Goal: Information Seeking & Learning: Check status

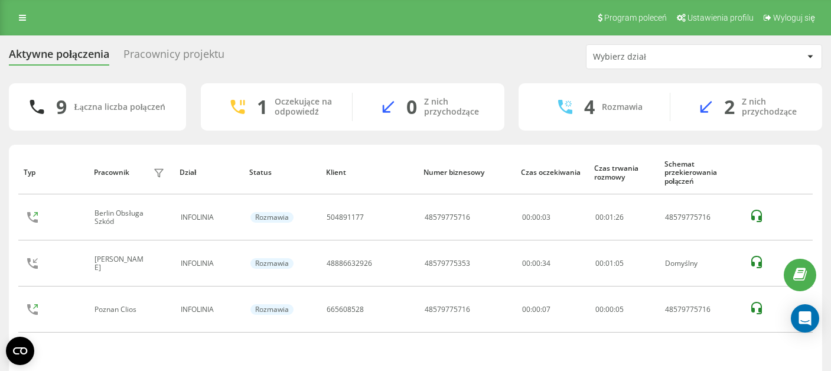
click at [164, 51] on div "Pracownicy projektu" at bounding box center [173, 57] width 101 height 18
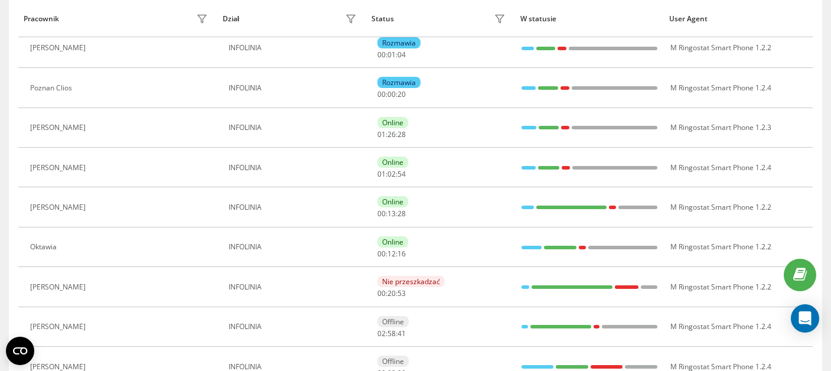
scroll to position [249, 0]
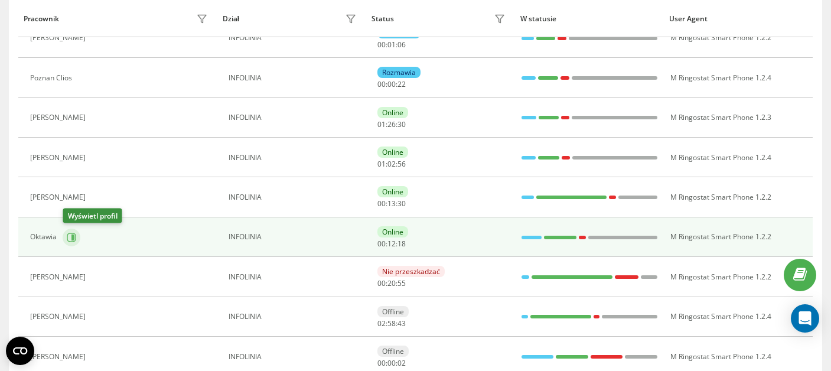
click at [73, 238] on icon at bounding box center [72, 237] width 3 height 6
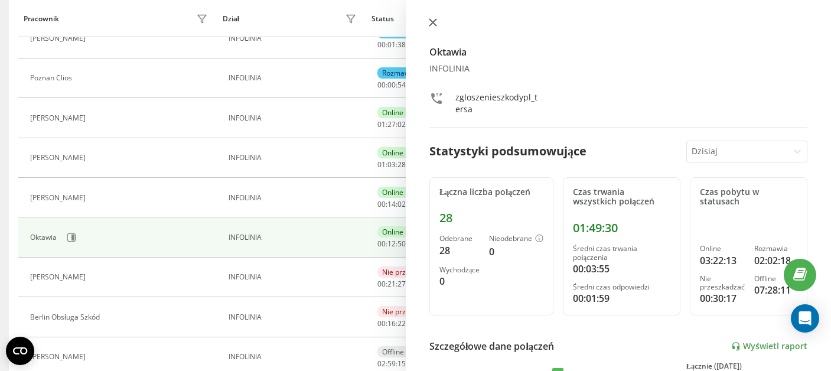
click at [431, 28] on button at bounding box center [432, 23] width 15 height 11
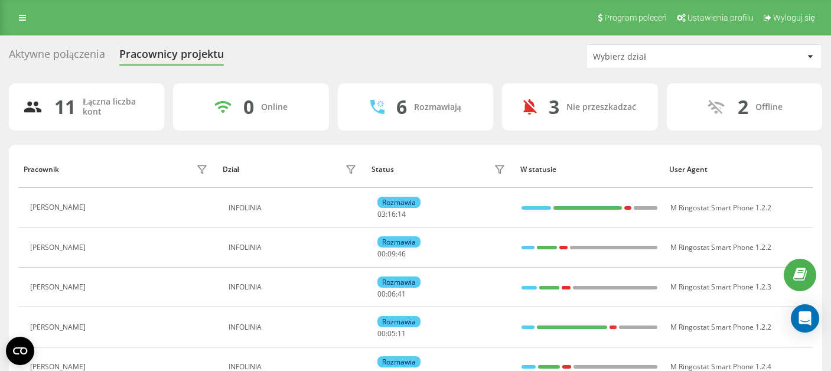
click at [53, 63] on div "Aktywne połączenia" at bounding box center [57, 57] width 96 height 18
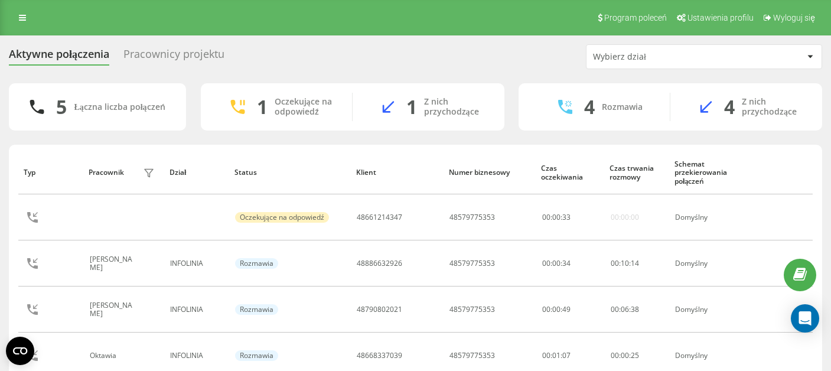
click at [169, 56] on div "Pracownicy projektu" at bounding box center [173, 57] width 101 height 18
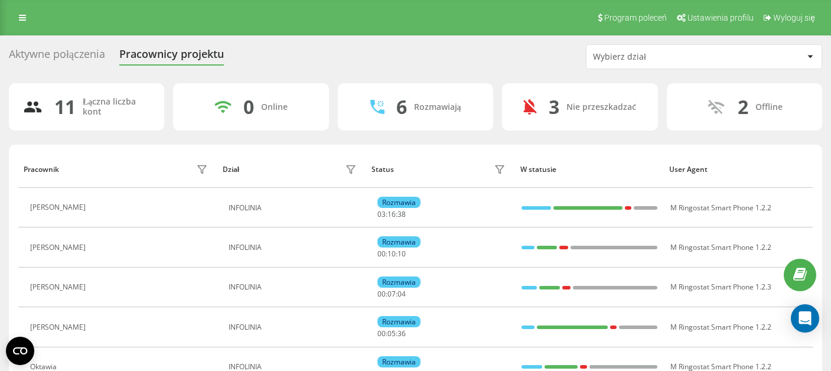
click at [85, 60] on div "Aktywne połączenia" at bounding box center [57, 57] width 96 height 18
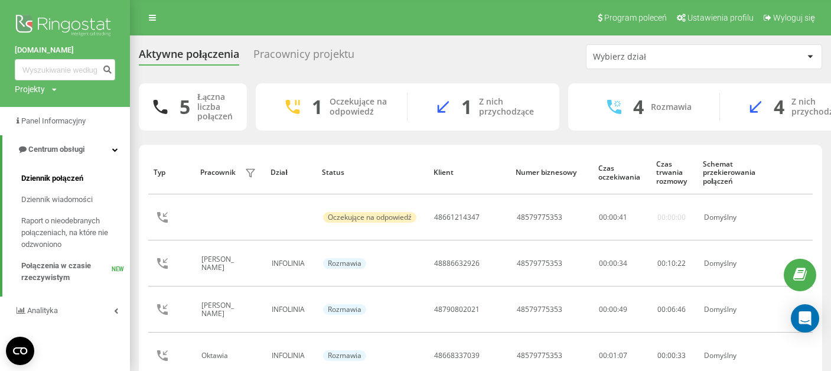
click at [55, 182] on span "Dziennik połączeń" at bounding box center [52, 178] width 62 height 12
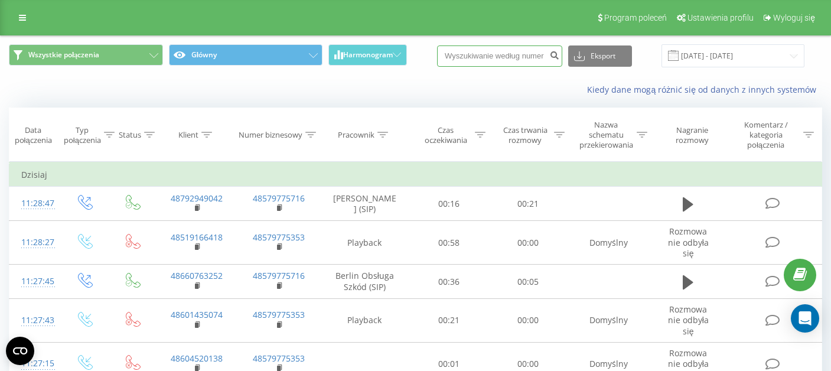
click at [520, 57] on input at bounding box center [499, 55] width 125 height 21
paste input "48660763252"
type input "48660763252"
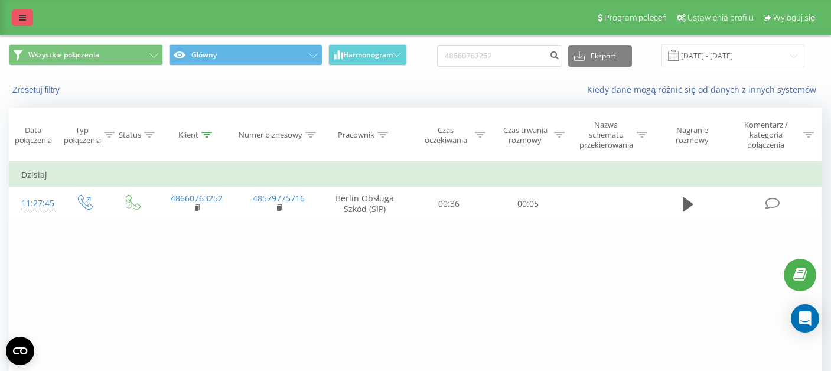
click at [27, 21] on link at bounding box center [22, 17] width 21 height 17
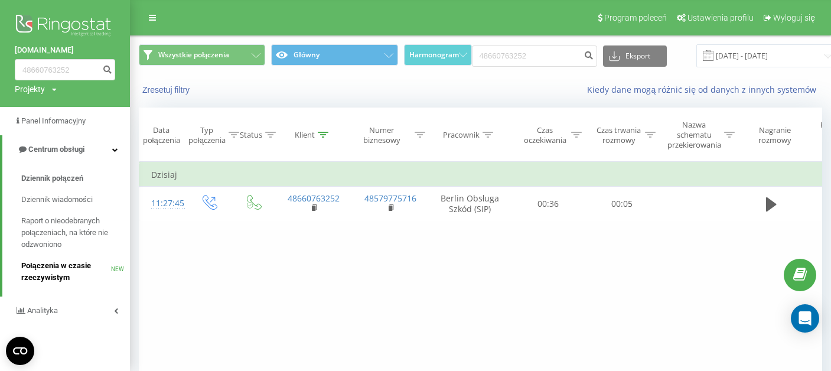
click at [53, 274] on span "Połączenia w czasie rzeczywistym" at bounding box center [66, 272] width 90 height 24
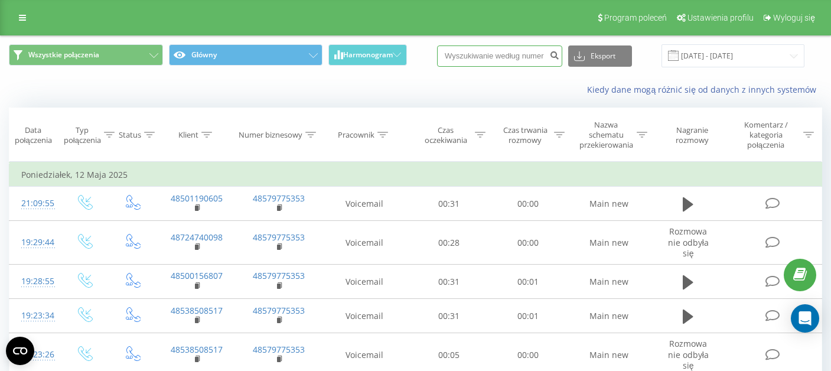
click at [498, 55] on input at bounding box center [499, 55] width 125 height 21
click at [516, 54] on input at bounding box center [499, 55] width 125 height 21
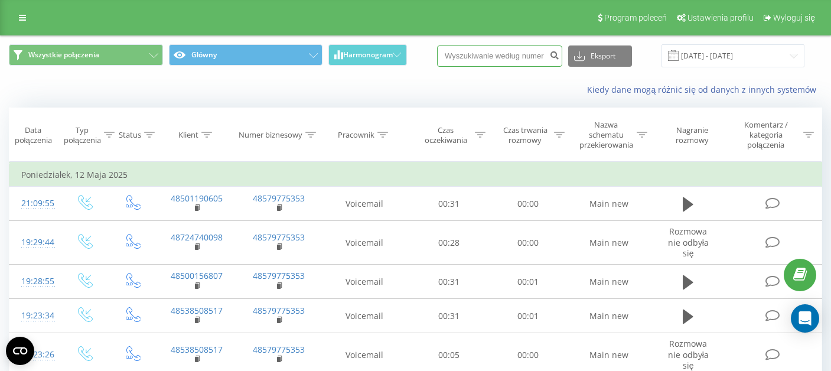
click at [516, 54] on input at bounding box center [499, 55] width 125 height 21
paste input "48515805039"
type input "48515805039"
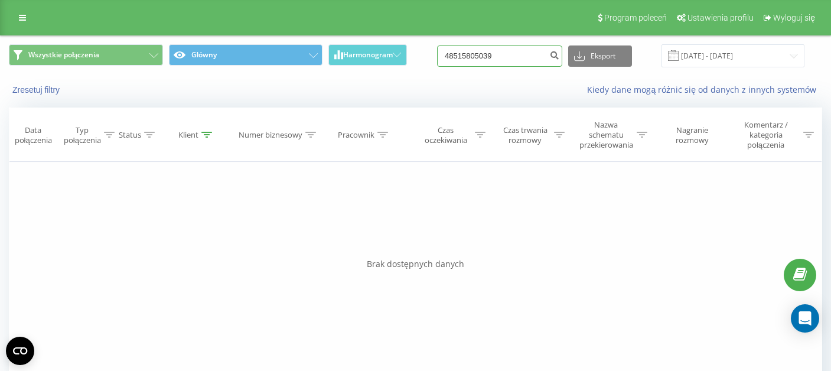
click at [467, 61] on input "48515805039" at bounding box center [499, 55] width 125 height 21
type input "515 805 039"
